Goal: Task Accomplishment & Management: Manage account settings

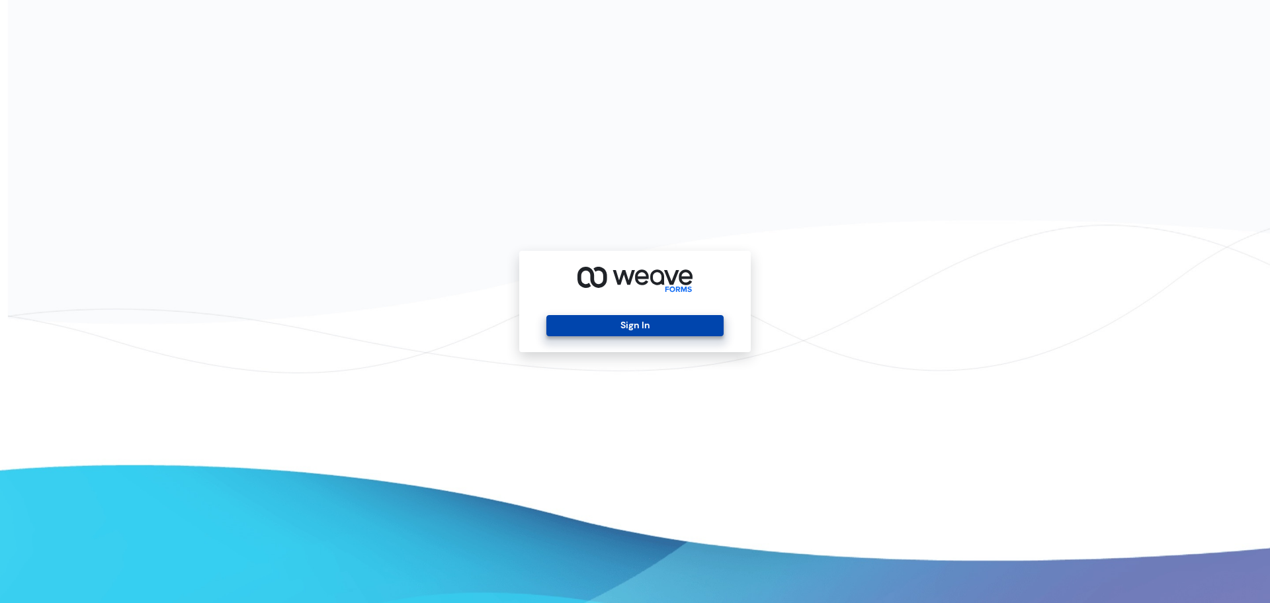
click at [708, 327] on button "Sign In" at bounding box center [635, 325] width 177 height 21
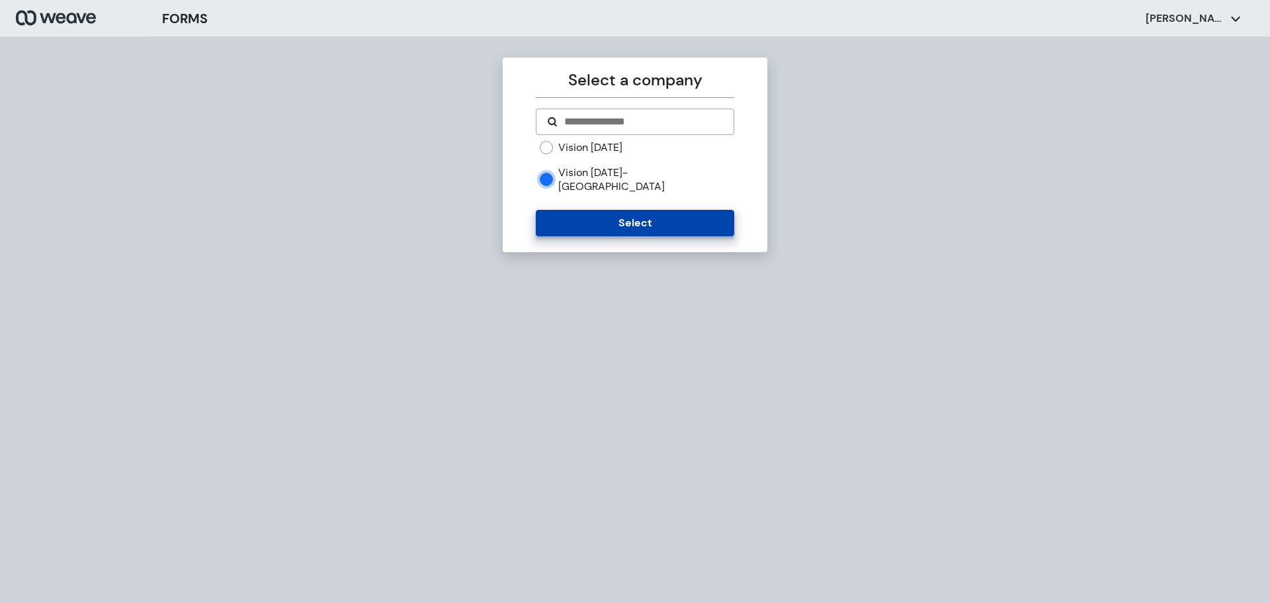
click at [636, 214] on button "Select" at bounding box center [635, 223] width 198 height 26
